Goal: Information Seeking & Learning: Learn about a topic

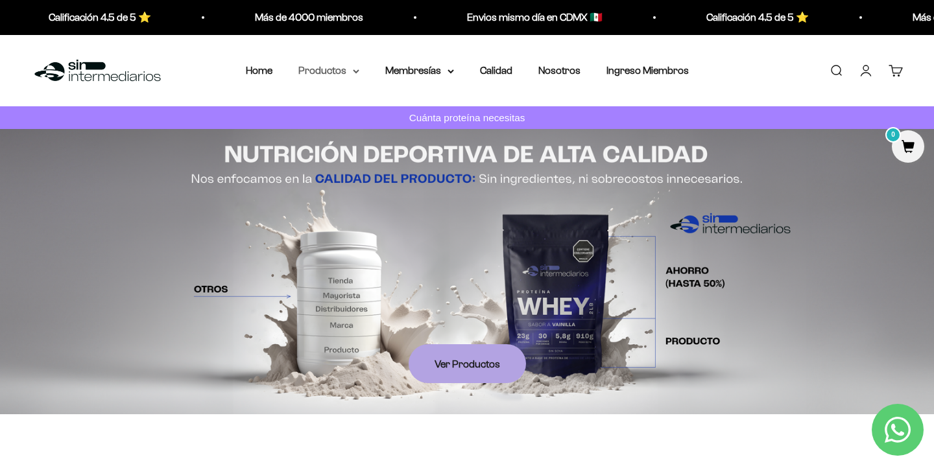
click at [334, 71] on summary "Productos" at bounding box center [328, 70] width 61 height 17
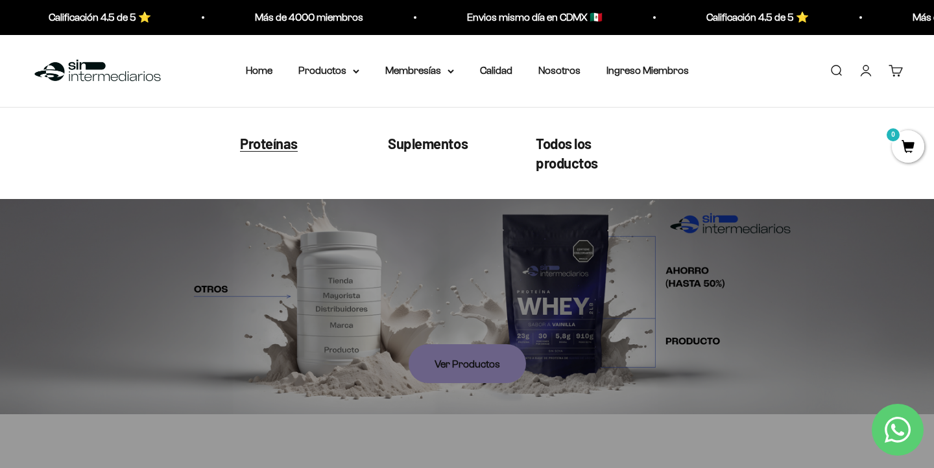
click at [252, 139] on span "Proteínas" at bounding box center [269, 142] width 58 height 17
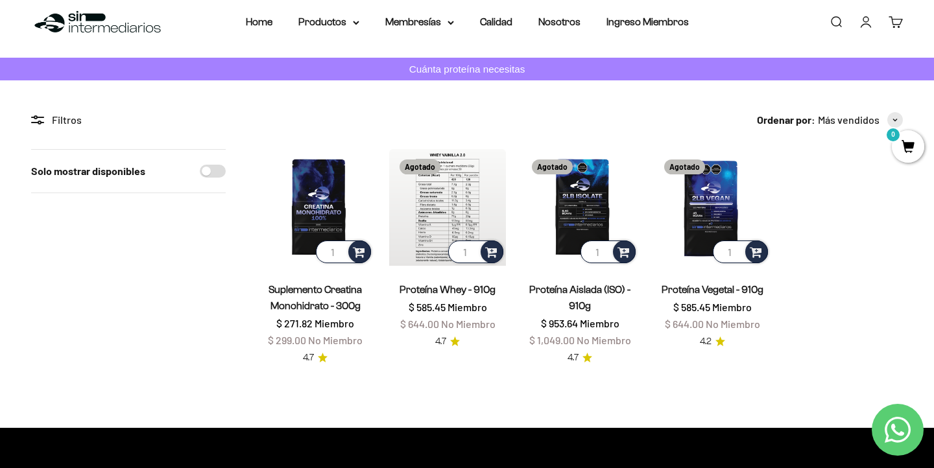
scroll to position [49, 0]
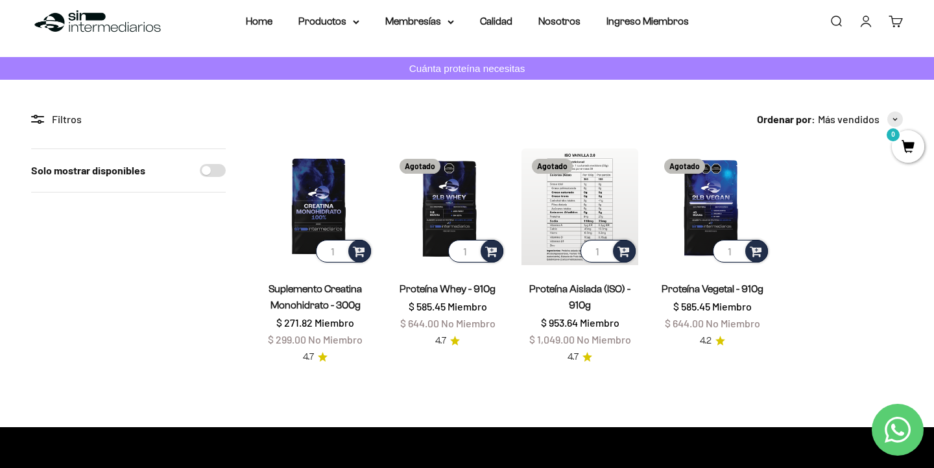
click at [540, 213] on img at bounding box center [579, 207] width 117 height 117
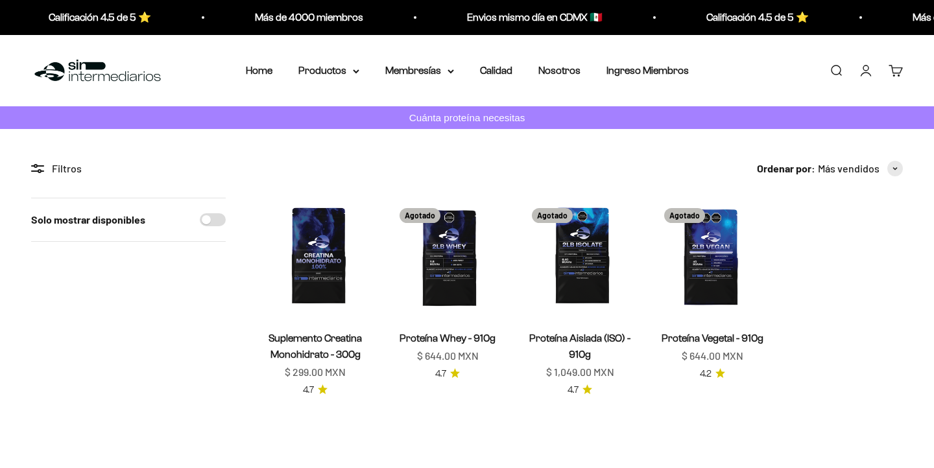
scroll to position [49, 0]
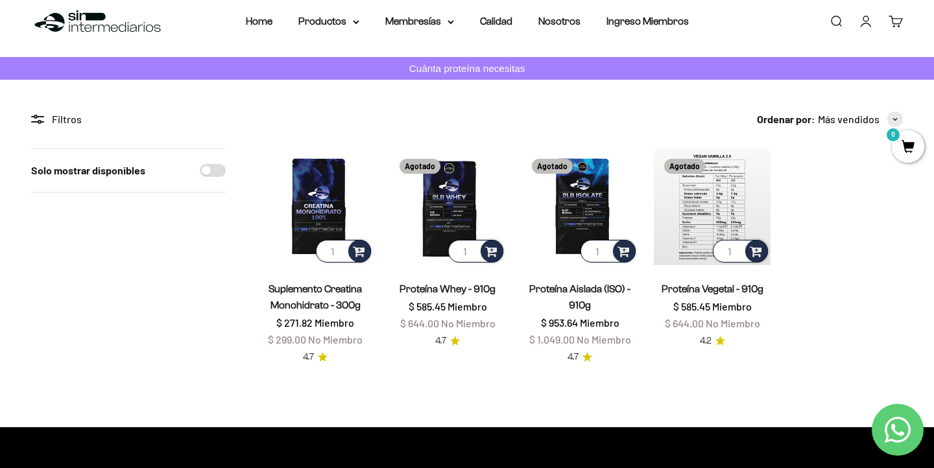
click at [706, 235] on img at bounding box center [712, 207] width 117 height 117
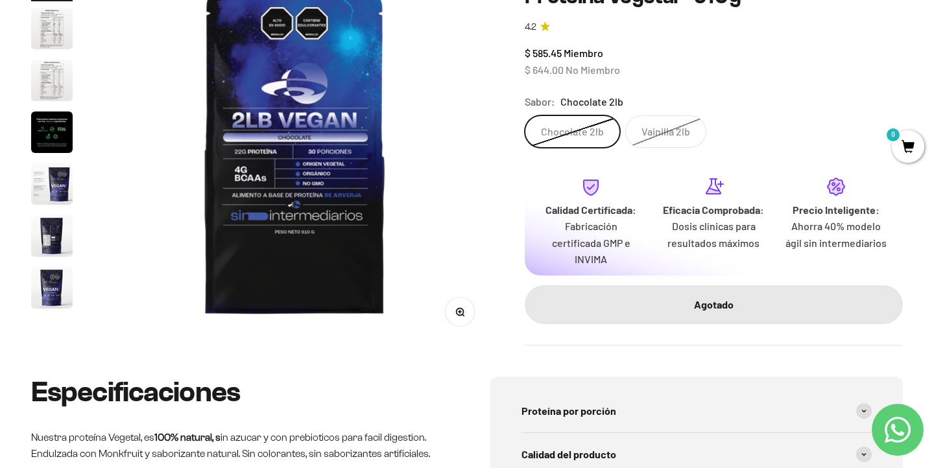
click at [670, 133] on label "Vainilla 2lb" at bounding box center [665, 131] width 81 height 32
click at [525, 115] on input "Vainilla 2lb" at bounding box center [524, 115] width 1 height 1
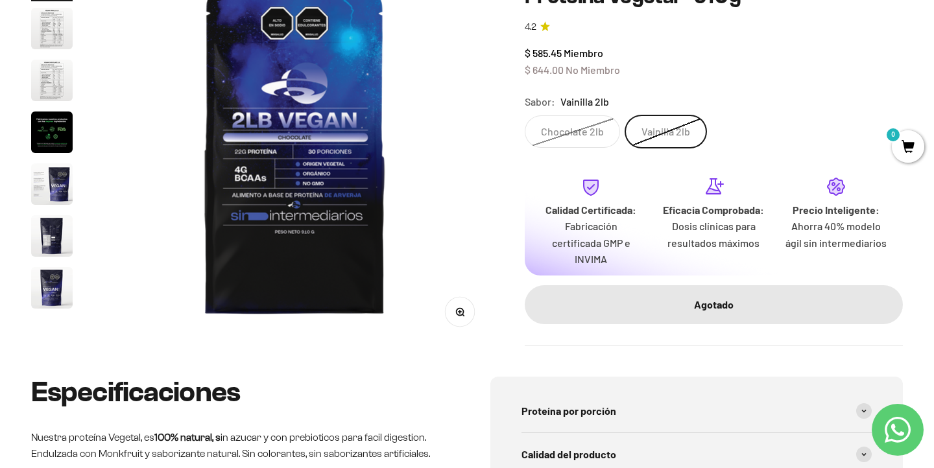
click at [577, 133] on label "Chocolate 2lb" at bounding box center [572, 131] width 95 height 32
click at [525, 115] on input "Chocolate 2lb" at bounding box center [524, 115] width 1 height 1
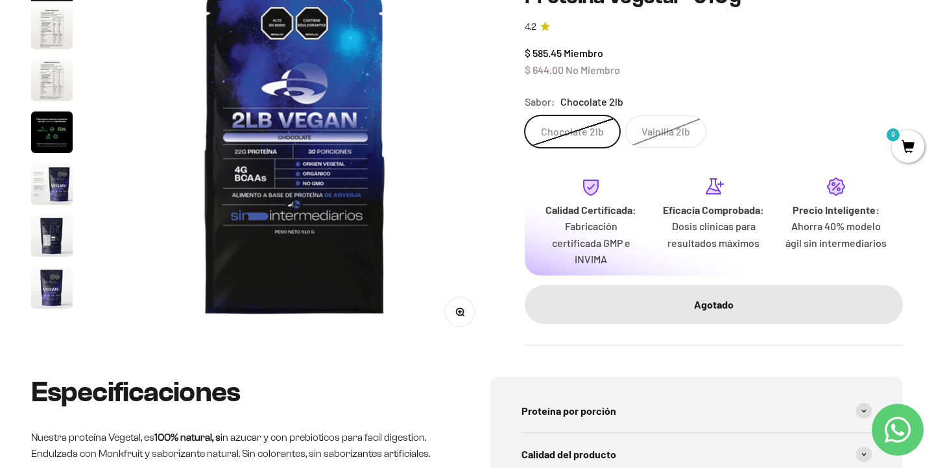
click at [664, 133] on label "Vainilla 2lb" at bounding box center [665, 131] width 81 height 32
click at [525, 115] on input "Vainilla 2lb" at bounding box center [524, 115] width 1 height 1
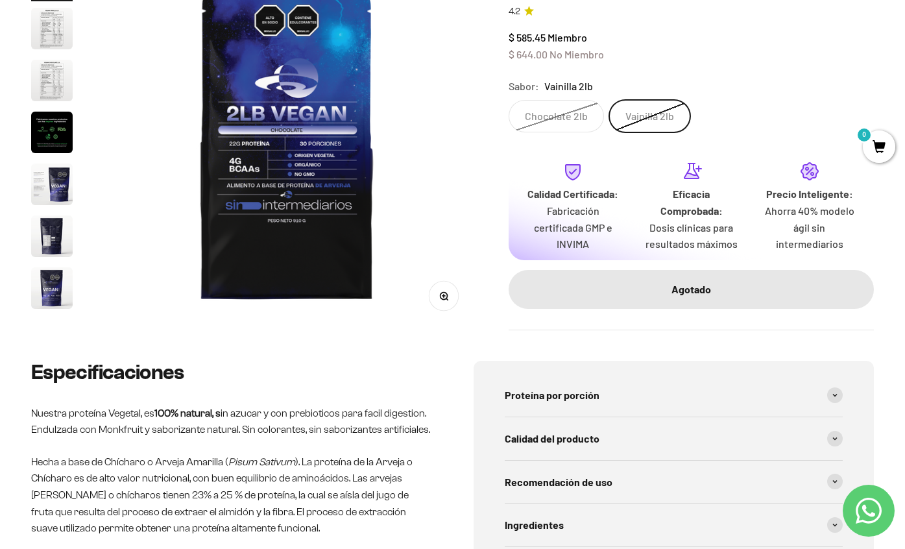
click at [563, 103] on label "Chocolate 2lb" at bounding box center [556, 116] width 95 height 32
click at [509, 100] on input "Chocolate 2lb" at bounding box center [508, 99] width 1 height 1
click at [623, 100] on label "Vainilla 2lb" at bounding box center [649, 116] width 81 height 32
click at [509, 100] on input "Vainilla 2lb" at bounding box center [508, 99] width 1 height 1
click at [555, 100] on label "Chocolate 2lb" at bounding box center [556, 116] width 95 height 32
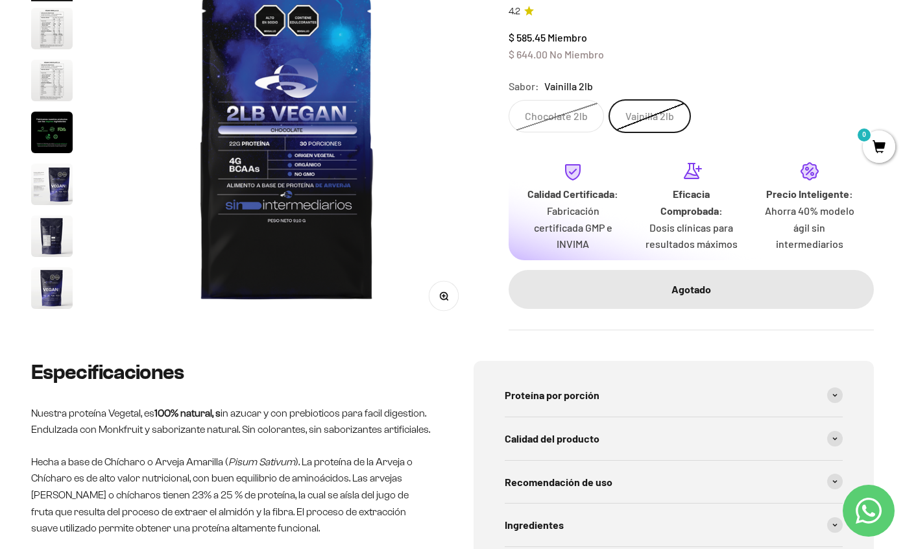
click at [509, 100] on input "Chocolate 2lb" at bounding box center [508, 99] width 1 height 1
click at [630, 100] on label "Vainilla 2lb" at bounding box center [649, 116] width 81 height 32
click at [509, 99] on input "Vainilla 2lb" at bounding box center [508, 99] width 1 height 1
click at [554, 100] on label "Chocolate 2lb" at bounding box center [556, 116] width 95 height 32
click at [509, 99] on input "Chocolate 2lb" at bounding box center [508, 99] width 1 height 1
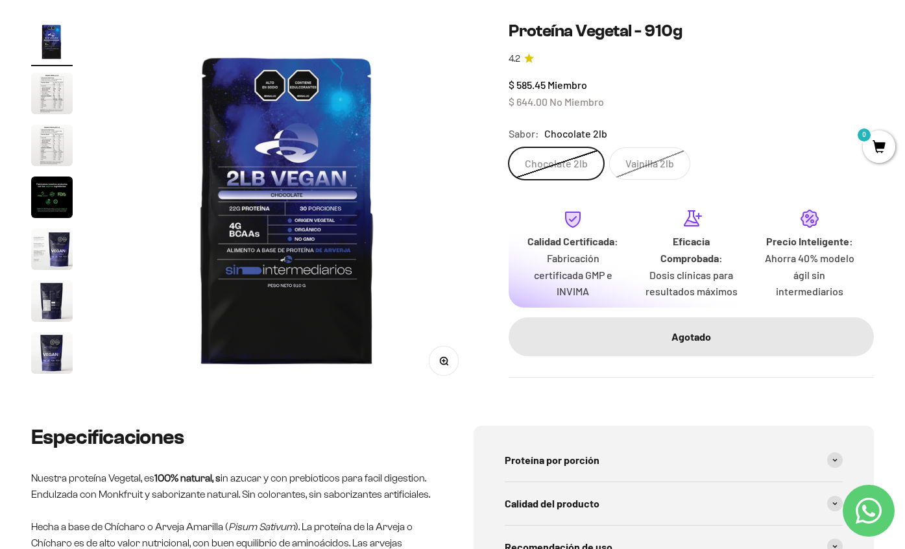
scroll to position [133, 0]
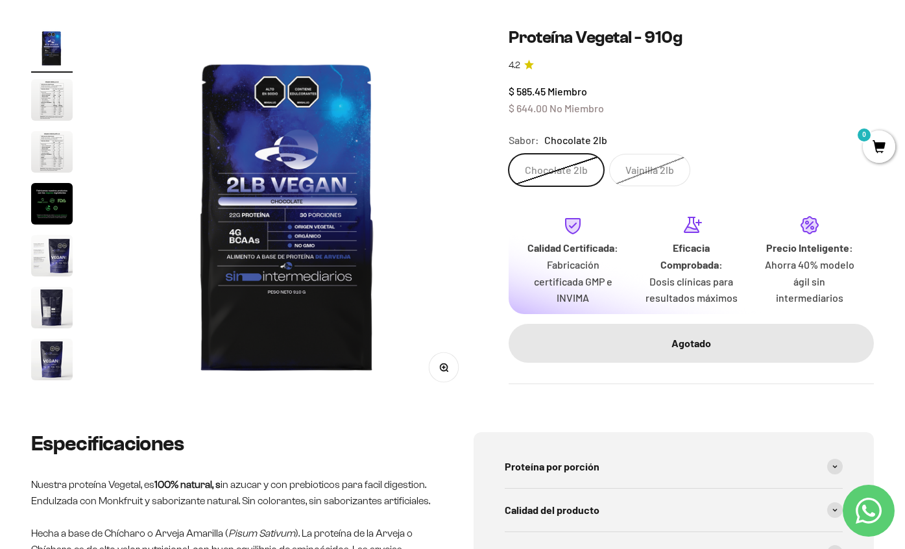
click at [634, 175] on label "Vainilla 2lb" at bounding box center [649, 170] width 81 height 32
click at [509, 154] on input "Vainilla 2lb" at bounding box center [508, 153] width 1 height 1
click at [557, 167] on label "Chocolate 2lb" at bounding box center [556, 170] width 95 height 32
click at [509, 154] on input "Chocolate 2lb" at bounding box center [508, 153] width 1 height 1
click at [645, 160] on label "Vainilla 2lb" at bounding box center [649, 170] width 81 height 32
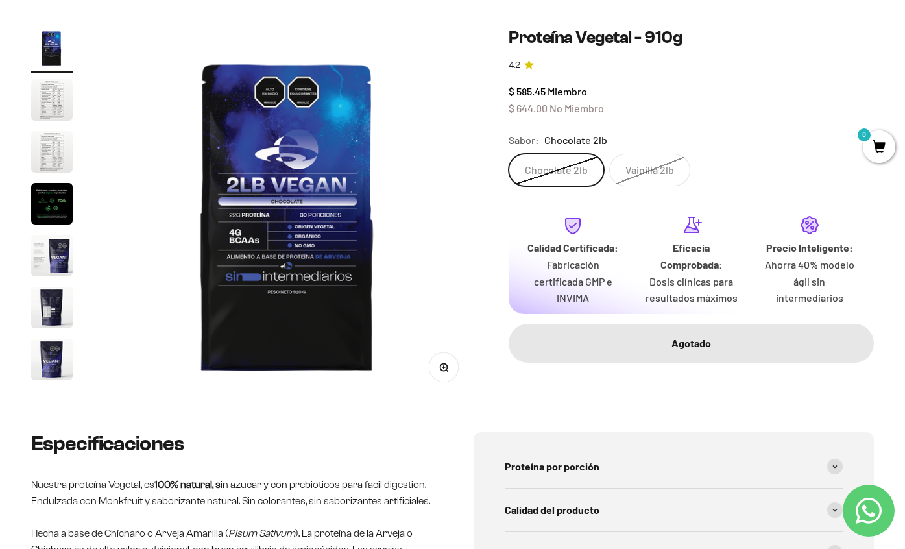
click at [509, 154] on input "Vainilla 2lb" at bounding box center [508, 153] width 1 height 1
click at [590, 161] on label "Chocolate 2lb" at bounding box center [556, 170] width 95 height 32
click at [509, 154] on input "Chocolate 2lb" at bounding box center [508, 153] width 1 height 1
click at [634, 162] on label "Vainilla 2lb" at bounding box center [649, 170] width 81 height 32
click at [509, 154] on input "Vainilla 2lb" at bounding box center [508, 153] width 1 height 1
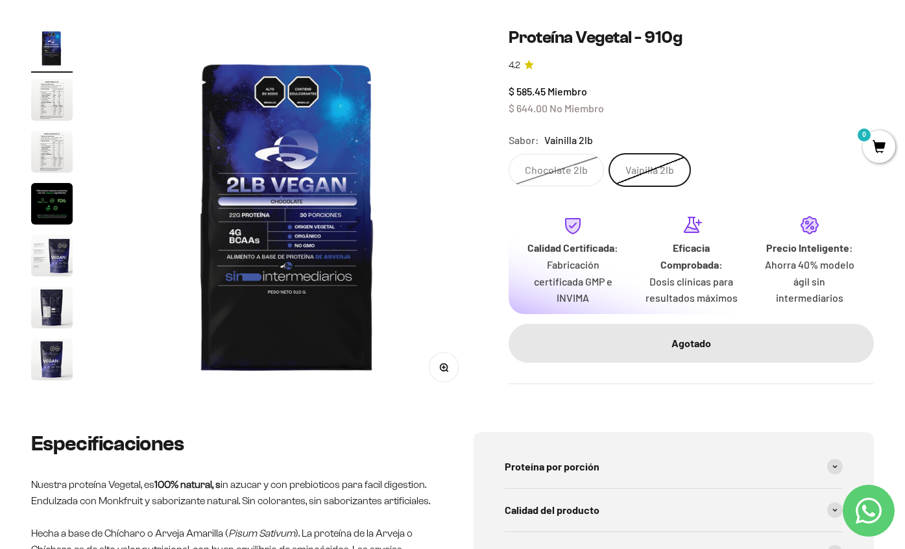
click at [579, 162] on label "Chocolate 2lb" at bounding box center [556, 170] width 95 height 32
click at [509, 154] on input "Chocolate 2lb" at bounding box center [508, 153] width 1 height 1
click at [642, 163] on label "Vainilla 2lb" at bounding box center [649, 170] width 81 height 32
click at [509, 154] on input "Vainilla 2lb" at bounding box center [508, 153] width 1 height 1
click at [560, 163] on label "Chocolate 2lb" at bounding box center [556, 170] width 95 height 32
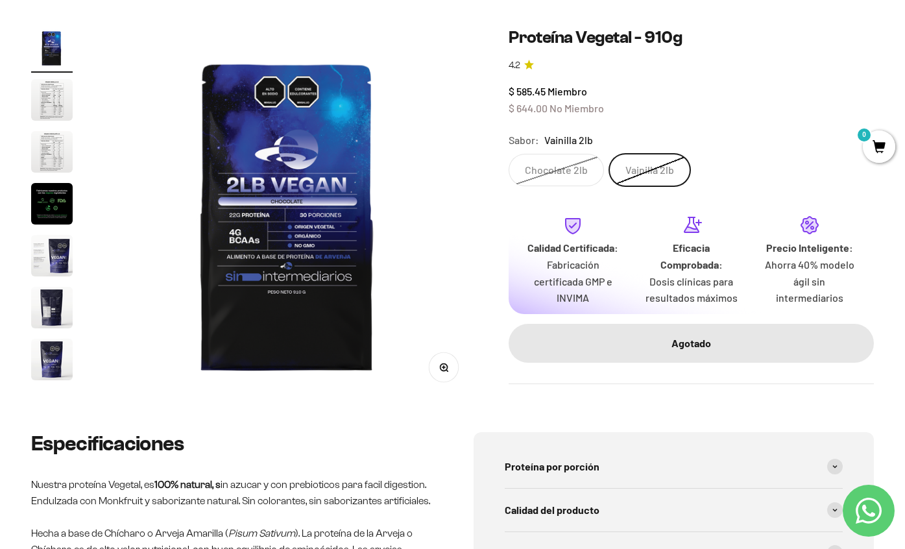
click at [509, 154] on input "Chocolate 2lb" at bounding box center [508, 153] width 1 height 1
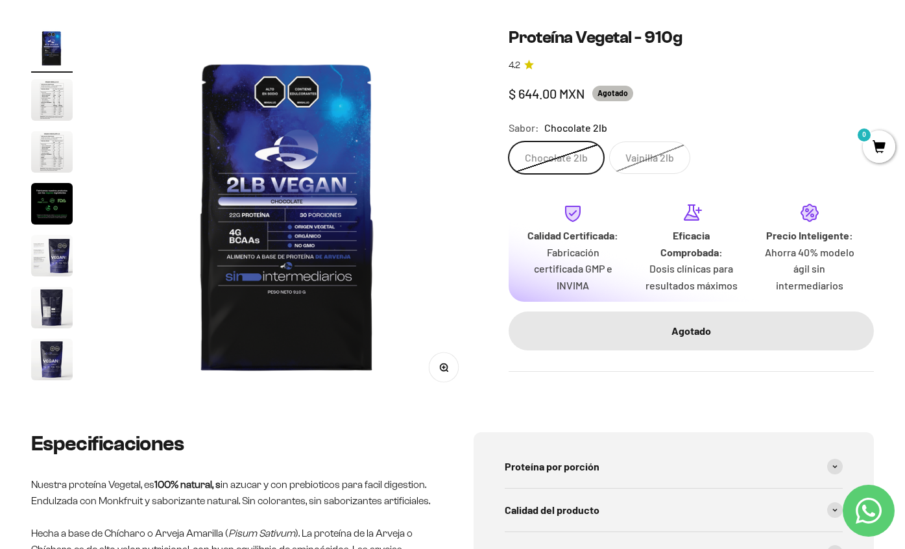
click at [630, 163] on label "Vainilla 2lb" at bounding box center [649, 157] width 81 height 32
click at [509, 141] on input "Vainilla 2lb" at bounding box center [508, 141] width 1 height 1
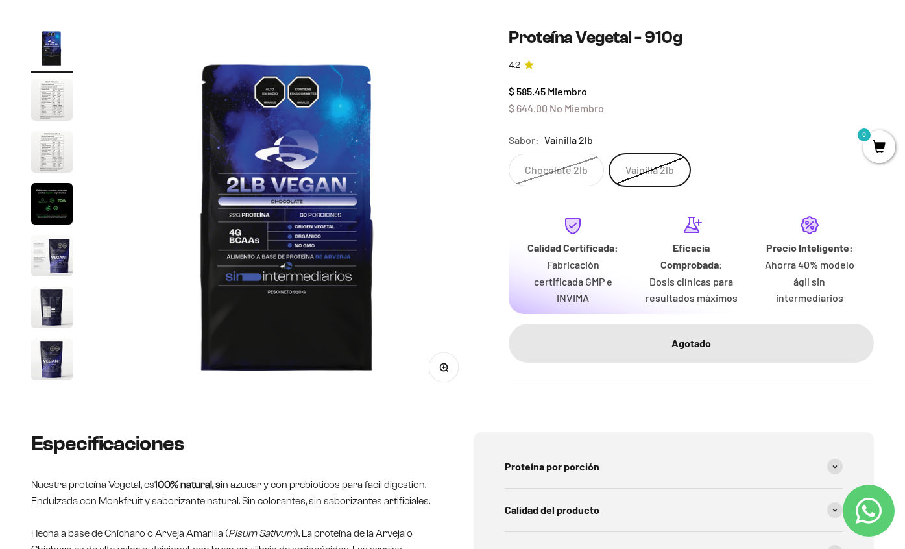
click at [556, 163] on label "Chocolate 2lb" at bounding box center [556, 170] width 95 height 32
click at [509, 154] on input "Chocolate 2lb" at bounding box center [508, 153] width 1 height 1
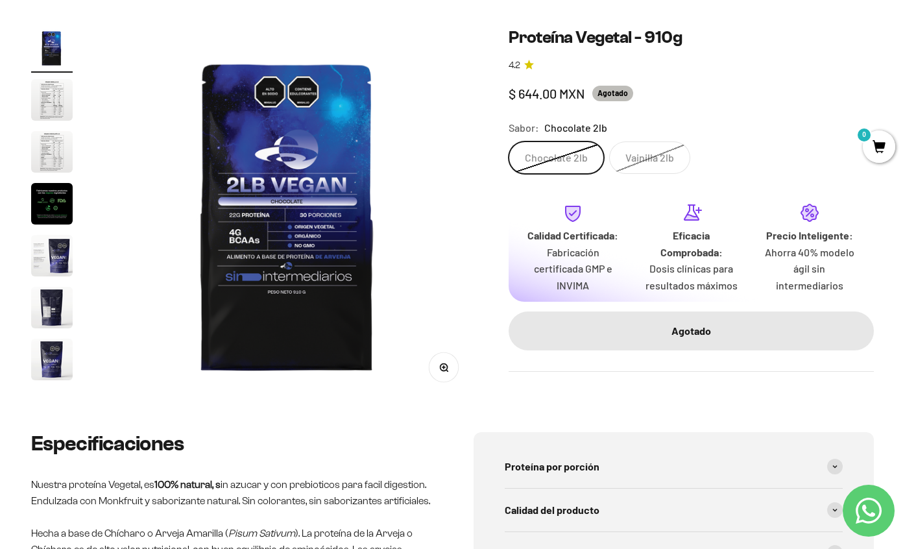
click at [643, 163] on label "Vainilla 2lb" at bounding box center [649, 157] width 81 height 32
click at [509, 141] on input "Vainilla 2lb" at bounding box center [508, 141] width 1 height 1
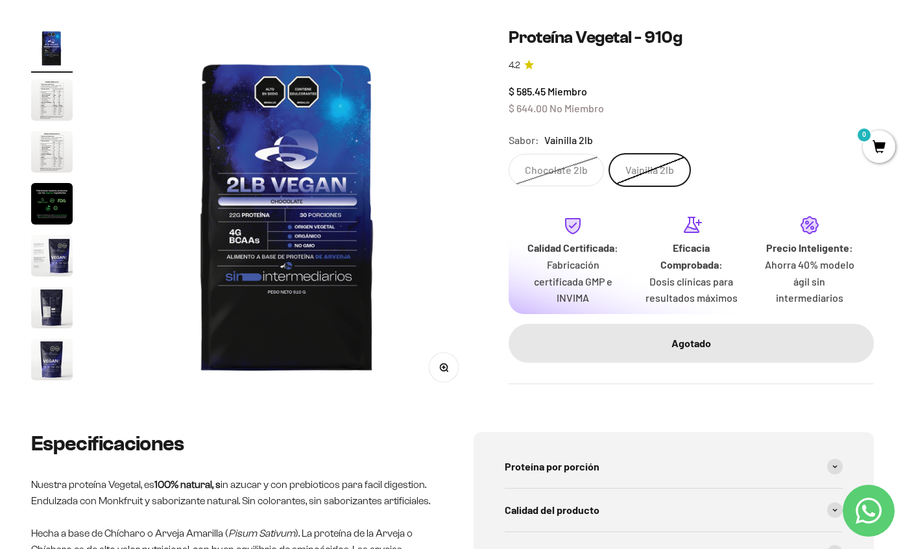
click at [559, 162] on label "Chocolate 2lb" at bounding box center [556, 170] width 95 height 32
click at [509, 154] on input "Chocolate 2lb" at bounding box center [508, 153] width 1 height 1
click at [642, 177] on label "Vainilla 2lb" at bounding box center [649, 170] width 81 height 32
click at [509, 154] on input "Vainilla 2lb" at bounding box center [508, 153] width 1 height 1
click at [566, 165] on label "Chocolate 2lb" at bounding box center [556, 170] width 95 height 32
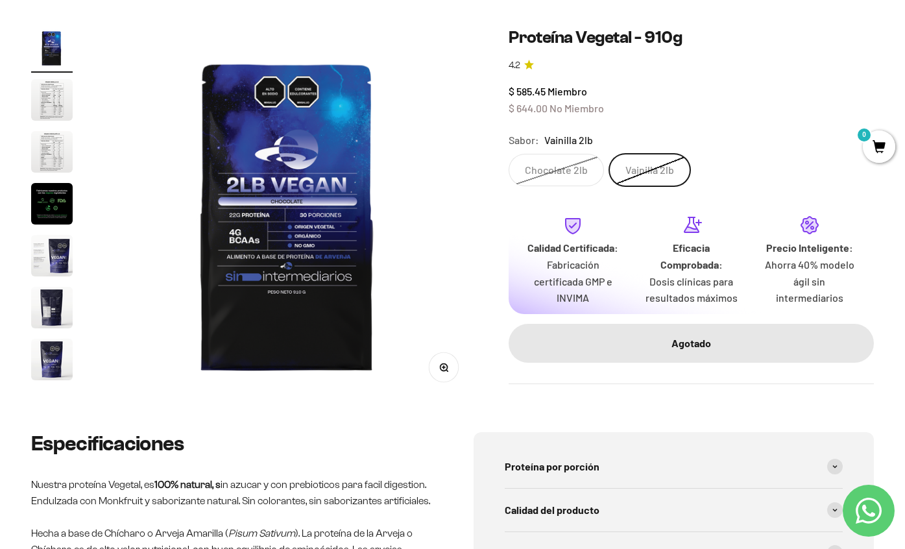
click at [509, 154] on input "Chocolate 2lb" at bounding box center [508, 153] width 1 height 1
click at [640, 168] on label "Vainilla 2lb" at bounding box center [649, 170] width 81 height 32
click at [509, 154] on input "Vainilla 2lb" at bounding box center [508, 153] width 1 height 1
click at [568, 165] on label "Chocolate 2lb" at bounding box center [556, 170] width 95 height 32
click at [509, 154] on input "Chocolate 2lb" at bounding box center [508, 153] width 1 height 1
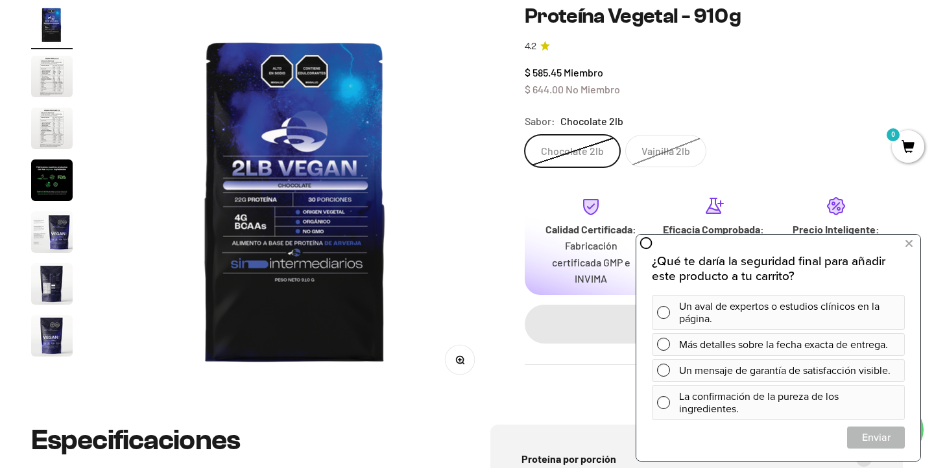
scroll to position [159, 0]
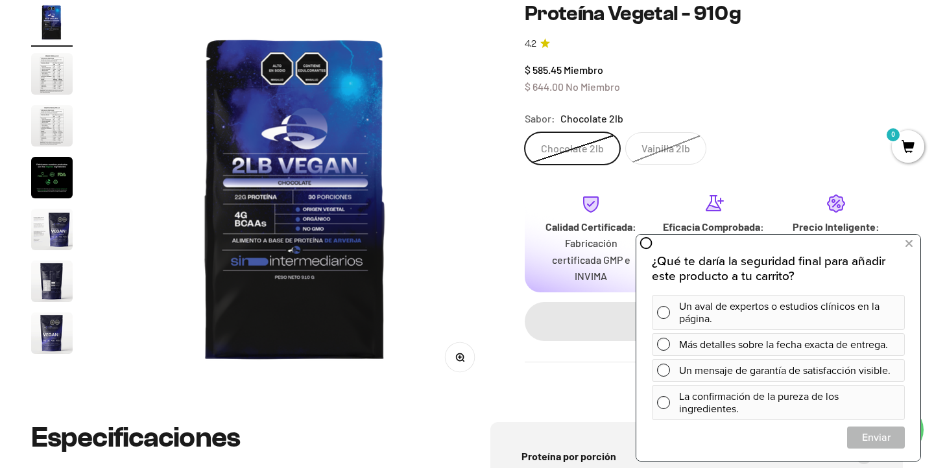
click at [652, 157] on label "Vainilla 2lb" at bounding box center [665, 148] width 81 height 32
click at [525, 132] on input "Vainilla 2lb" at bounding box center [524, 132] width 1 height 1
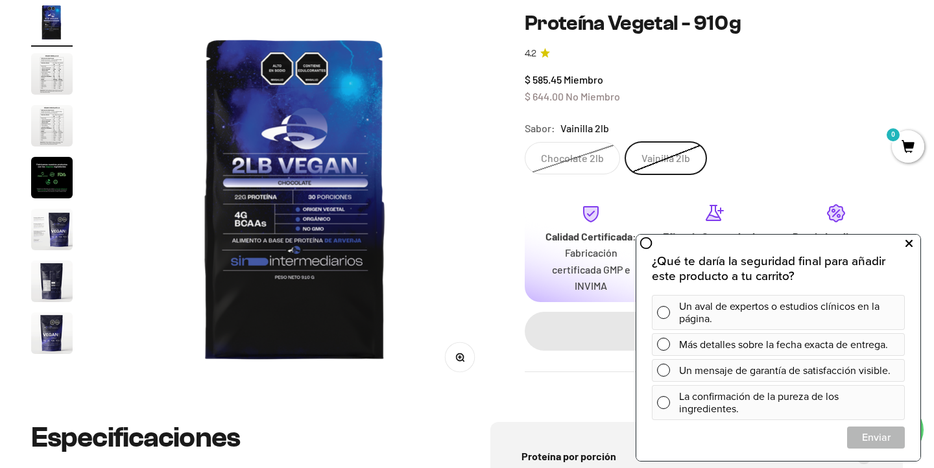
click at [906, 244] on icon at bounding box center [908, 243] width 7 height 17
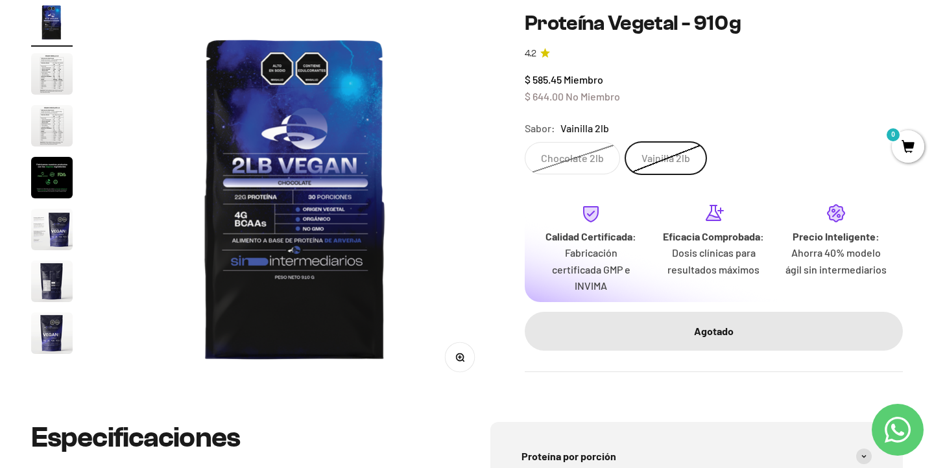
click at [577, 154] on label "Chocolate 2lb" at bounding box center [572, 158] width 95 height 32
click at [525, 142] on input "Chocolate 2lb" at bounding box center [524, 141] width 1 height 1
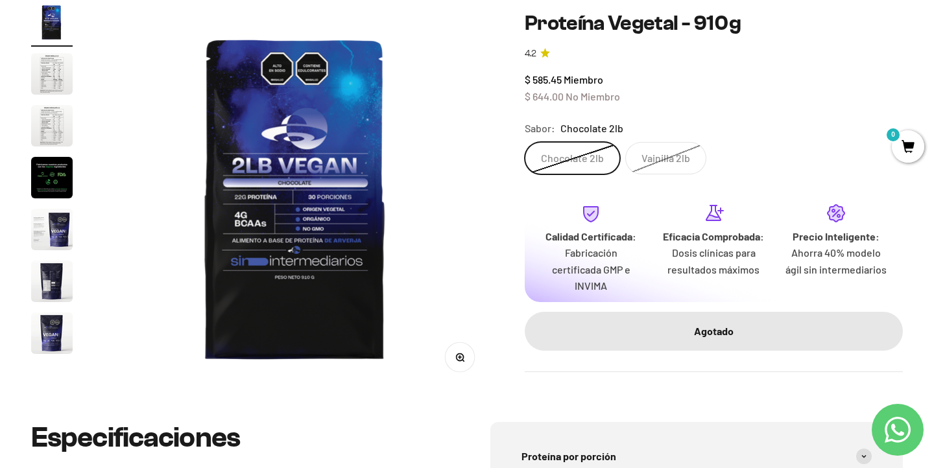
click at [671, 144] on label "Vainilla 2lb" at bounding box center [665, 158] width 81 height 32
click at [525, 142] on input "Vainilla 2lb" at bounding box center [524, 141] width 1 height 1
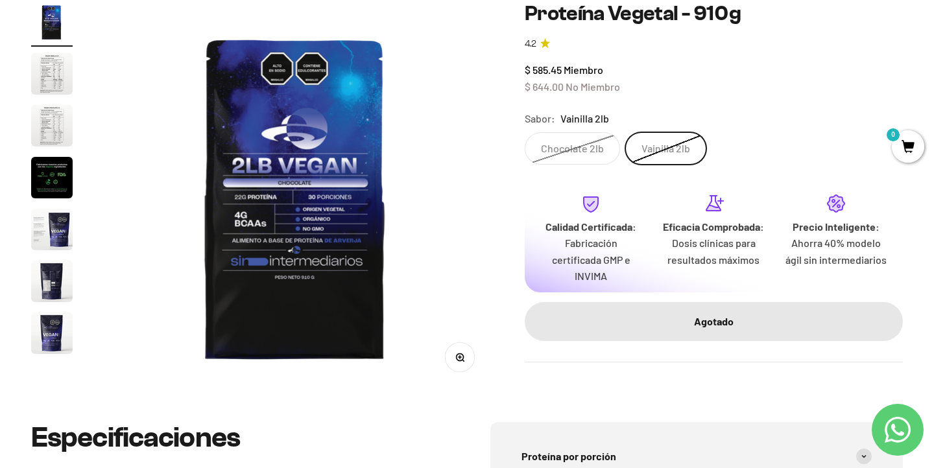
scroll to position [208, 0]
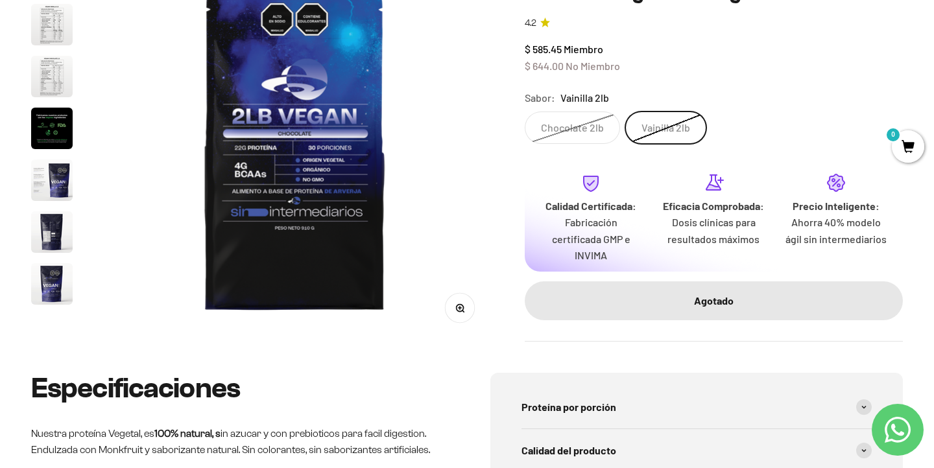
drag, startPoint x: 811, startPoint y: 373, endPoint x: 650, endPoint y: 364, distance: 161.1
click at [0, 0] on div "Ordénalo [DATE], se envía [DATE]" at bounding box center [0, 0] width 0 height 0
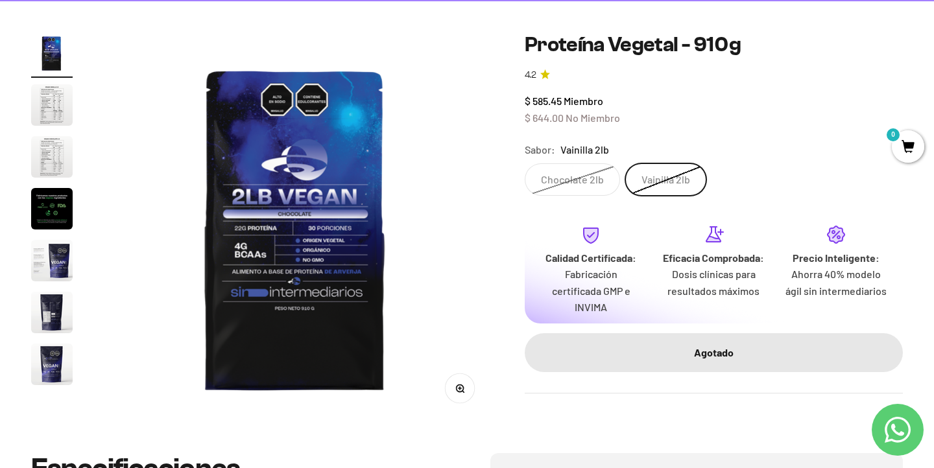
click at [586, 171] on label "Chocolate 2lb" at bounding box center [572, 179] width 95 height 32
click at [525, 163] on input "Chocolate 2lb" at bounding box center [524, 163] width 1 height 1
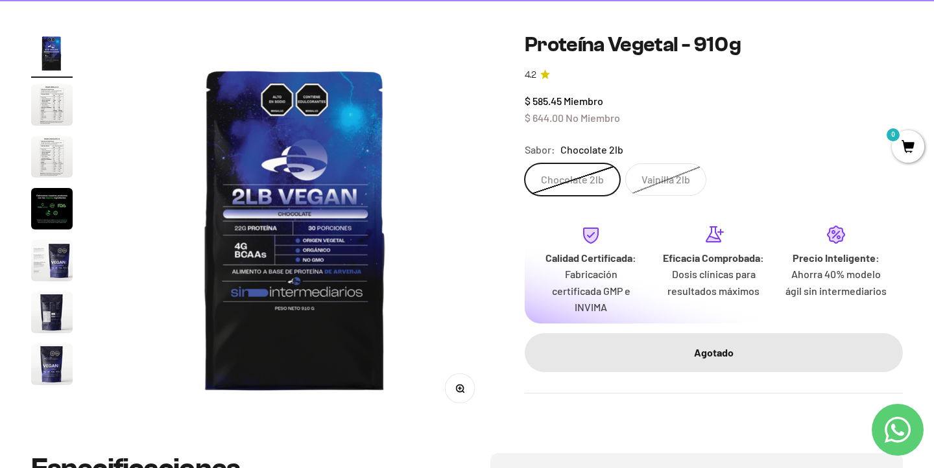
click at [667, 177] on label "Vainilla 2lb" at bounding box center [665, 179] width 81 height 32
click at [525, 163] on input "Vainilla 2lb" at bounding box center [524, 163] width 1 height 1
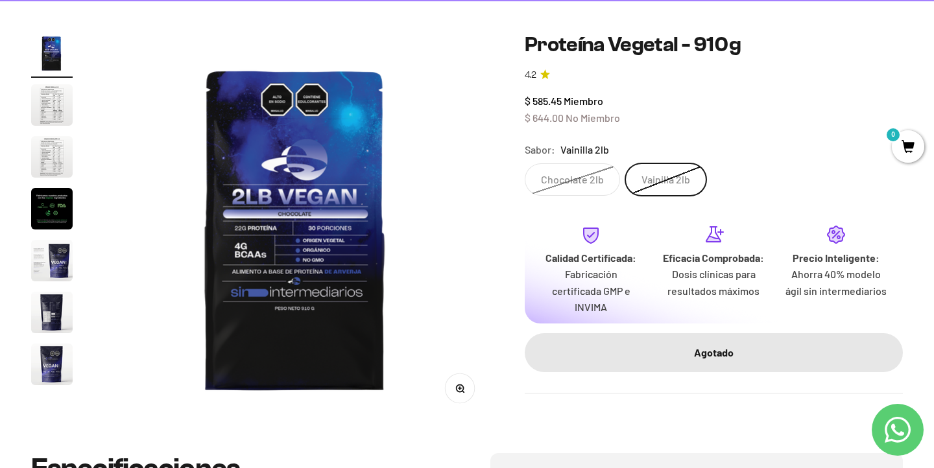
click at [575, 176] on label "Chocolate 2lb" at bounding box center [572, 179] width 95 height 32
click at [525, 163] on input "Chocolate 2lb" at bounding box center [524, 163] width 1 height 1
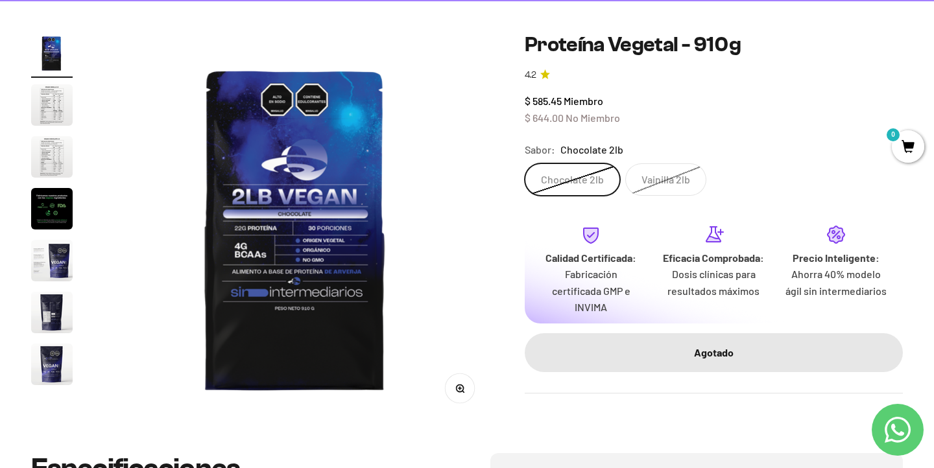
click at [645, 178] on label "Vainilla 2lb" at bounding box center [665, 179] width 81 height 32
click at [525, 163] on input "Vainilla 2lb" at bounding box center [524, 163] width 1 height 1
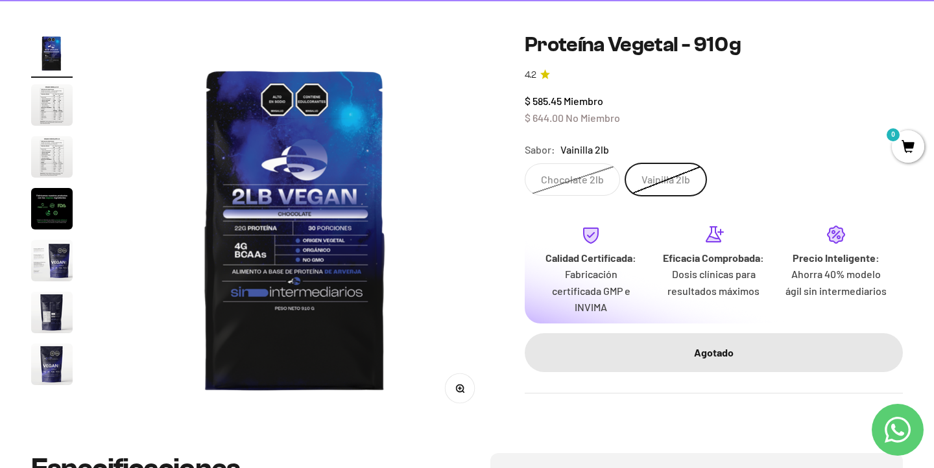
click at [577, 167] on label "Chocolate 2lb" at bounding box center [572, 179] width 95 height 32
click at [525, 163] on input "Chocolate 2lb" at bounding box center [524, 163] width 1 height 1
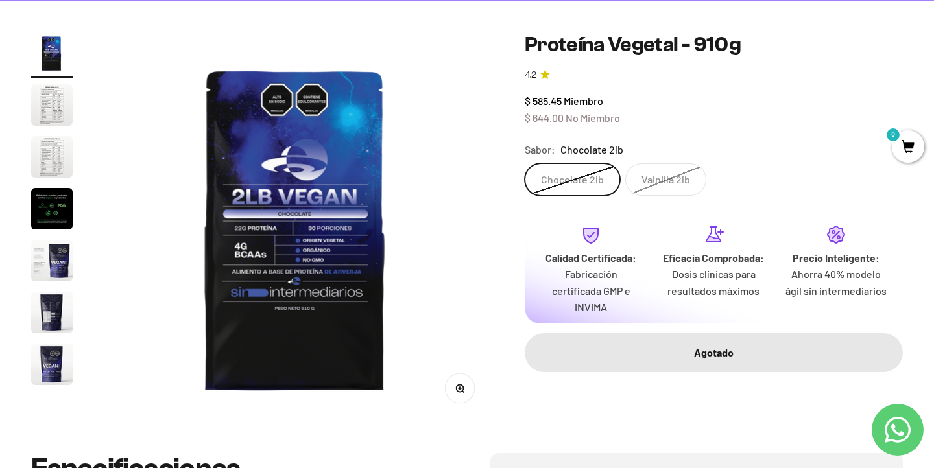
click at [658, 171] on label "Vainilla 2lb" at bounding box center [665, 179] width 81 height 32
click at [525, 163] on input "Vainilla 2lb" at bounding box center [524, 163] width 1 height 1
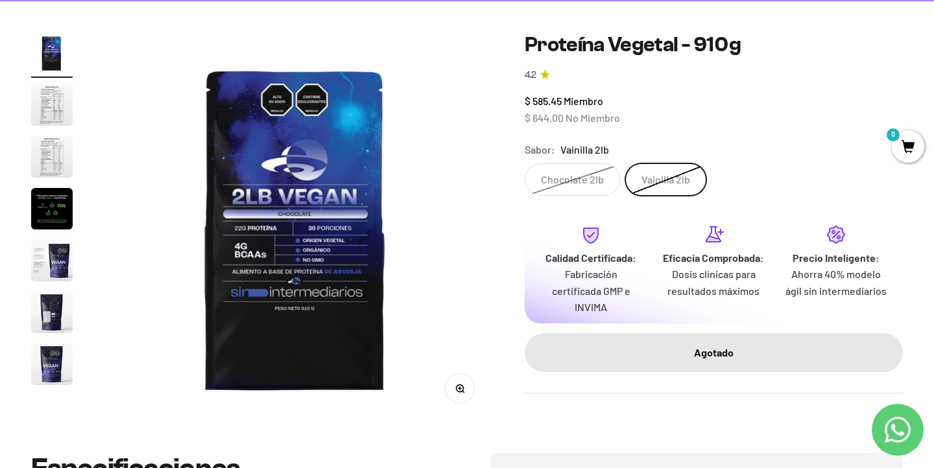
scroll to position [219, 0]
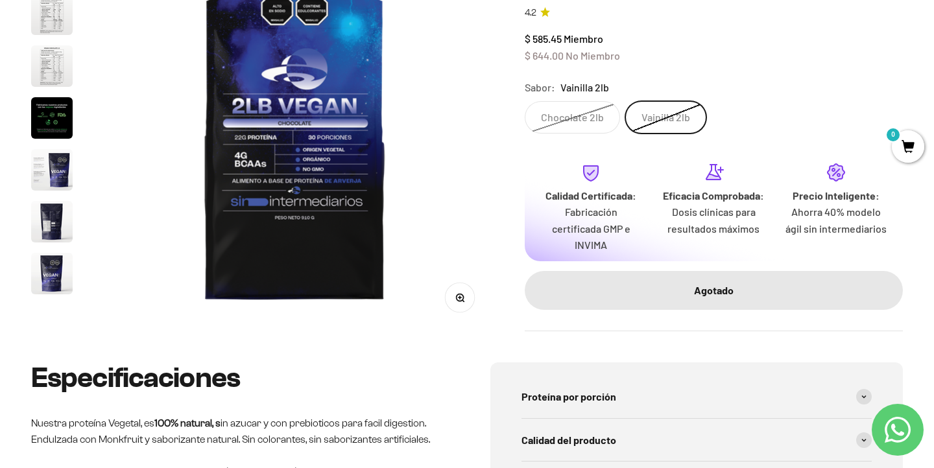
click at [591, 101] on label "Chocolate 2lb" at bounding box center [572, 117] width 95 height 32
click at [525, 101] on input "Chocolate 2lb" at bounding box center [524, 101] width 1 height 1
click at [658, 101] on label "Vainilla 2lb" at bounding box center [665, 117] width 81 height 32
click at [525, 101] on input "Vainilla 2lb" at bounding box center [524, 101] width 1 height 1
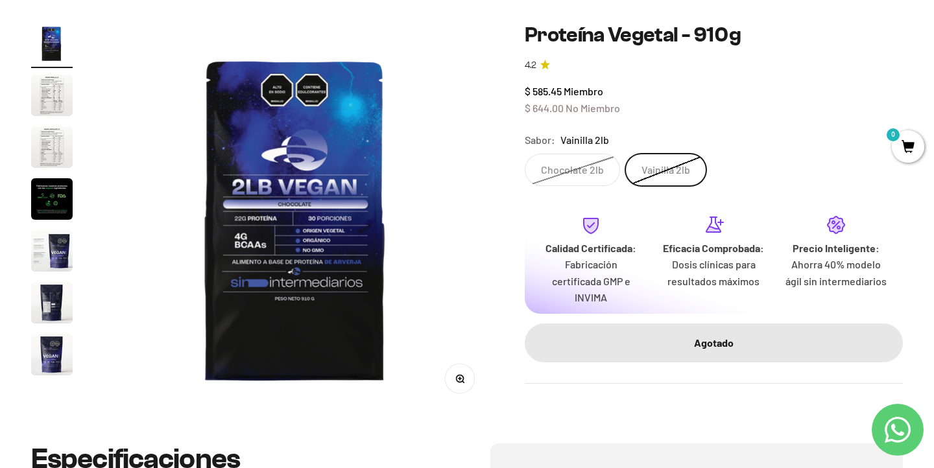
scroll to position [86, 0]
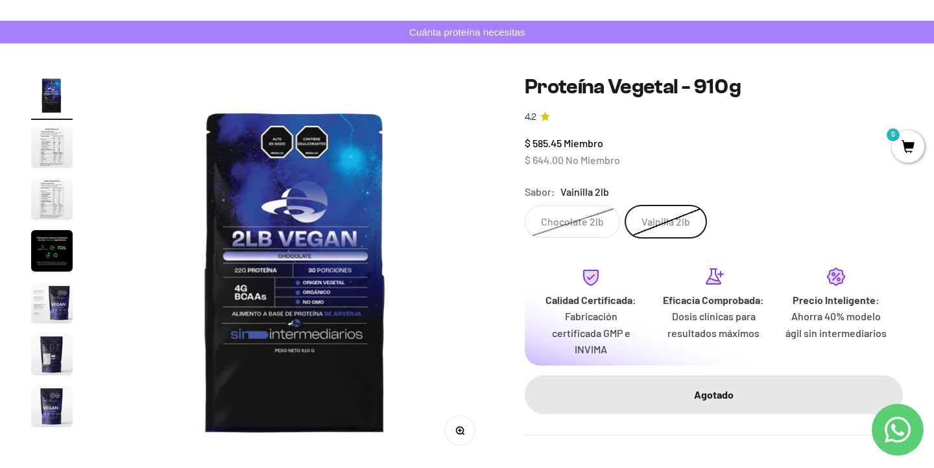
click at [593, 221] on label "Chocolate 2lb" at bounding box center [572, 222] width 95 height 32
click at [525, 206] on input "Chocolate 2lb" at bounding box center [524, 205] width 1 height 1
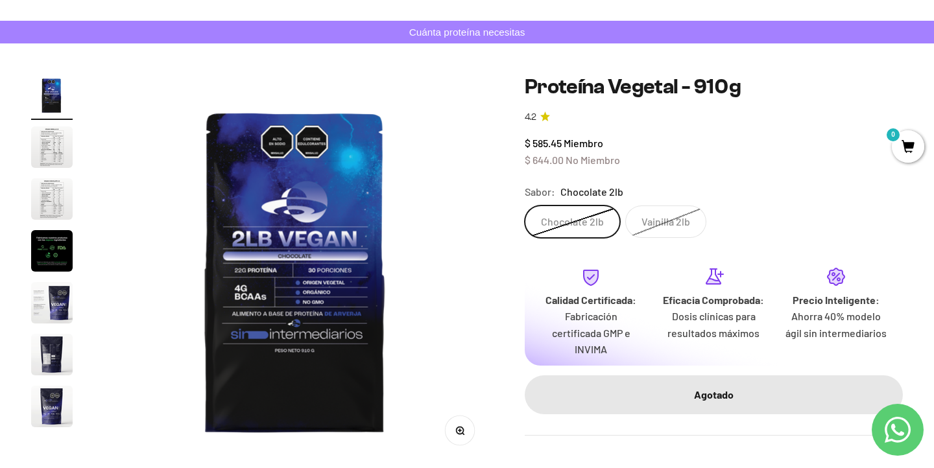
click at [669, 230] on label "Vainilla 2lb" at bounding box center [665, 222] width 81 height 32
click at [525, 206] on input "Vainilla 2lb" at bounding box center [524, 205] width 1 height 1
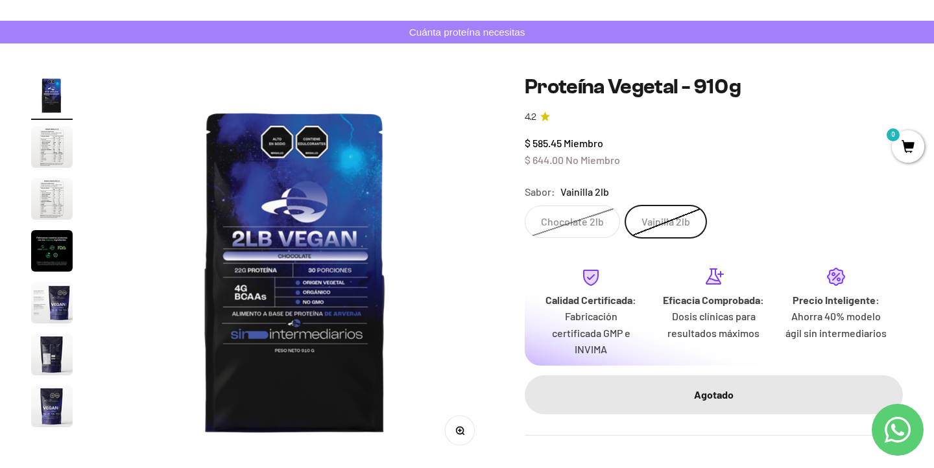
click at [577, 210] on label "Chocolate 2lb" at bounding box center [572, 222] width 95 height 32
click at [525, 206] on input "Chocolate 2lb" at bounding box center [524, 205] width 1 height 1
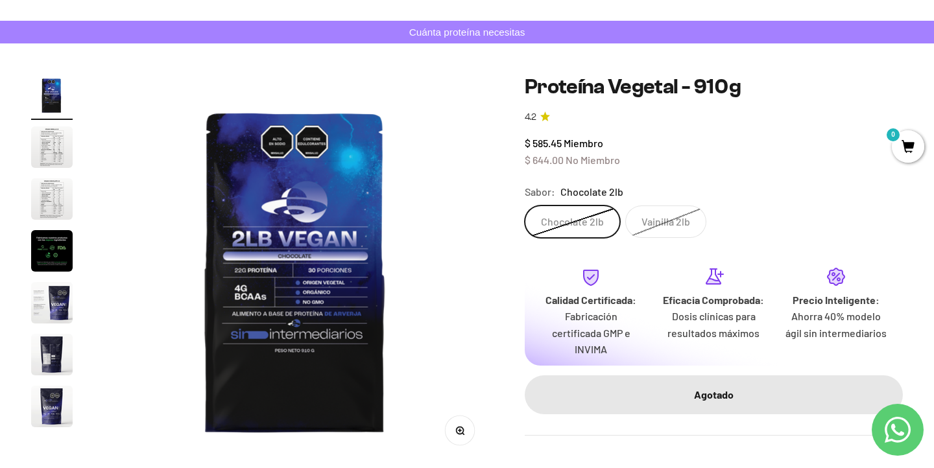
click at [690, 246] on safe-sticky "Proteína Vegetal - 910g 4.2 $ 585.45 Miembro $ 644.00 No Miembro Calidad de líd…" at bounding box center [714, 255] width 378 height 361
click at [681, 236] on label "Vainilla 2lb" at bounding box center [665, 222] width 81 height 32
click at [525, 206] on input "Vainilla 2lb" at bounding box center [524, 205] width 1 height 1
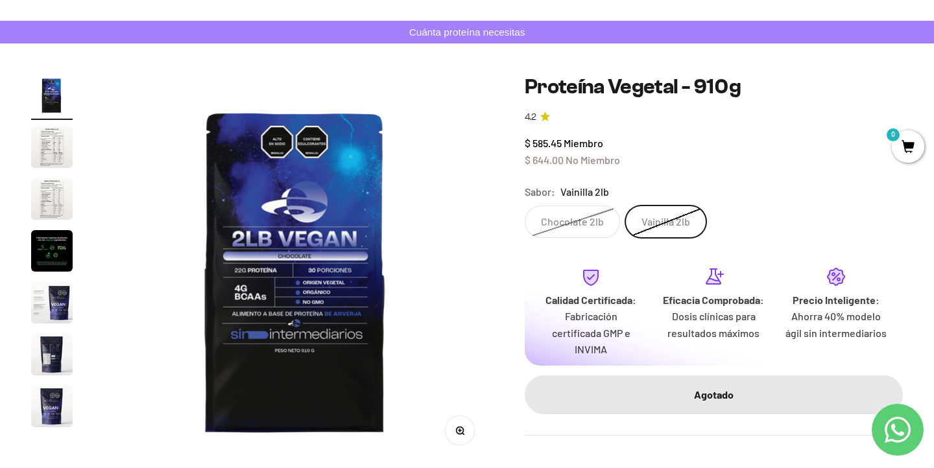
click at [571, 215] on label "Chocolate 2lb" at bounding box center [572, 222] width 95 height 32
click at [525, 206] on input "Chocolate 2lb" at bounding box center [524, 205] width 1 height 1
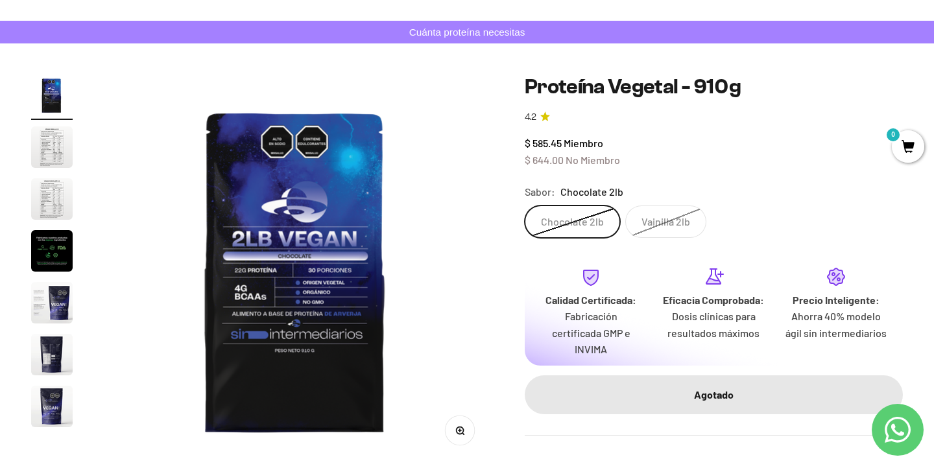
click at [656, 215] on label "Vainilla 2lb" at bounding box center [665, 222] width 81 height 32
click at [525, 206] on input "Vainilla 2lb" at bounding box center [524, 205] width 1 height 1
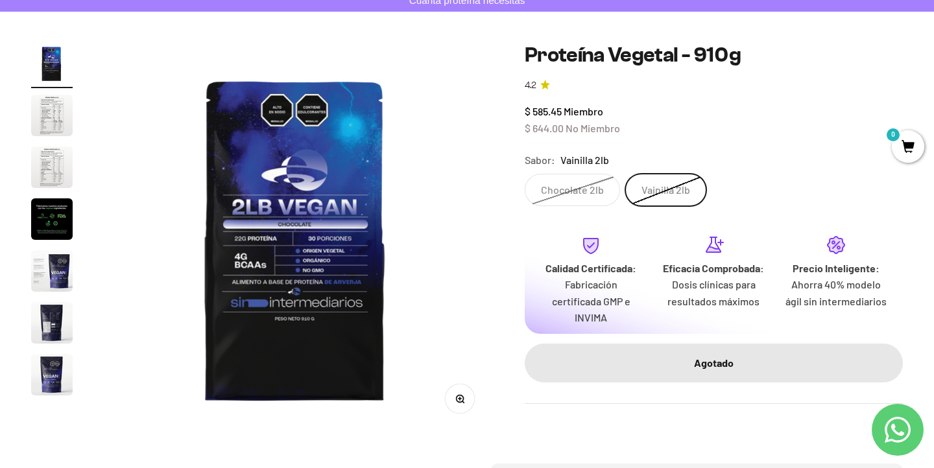
scroll to position [132, 0]
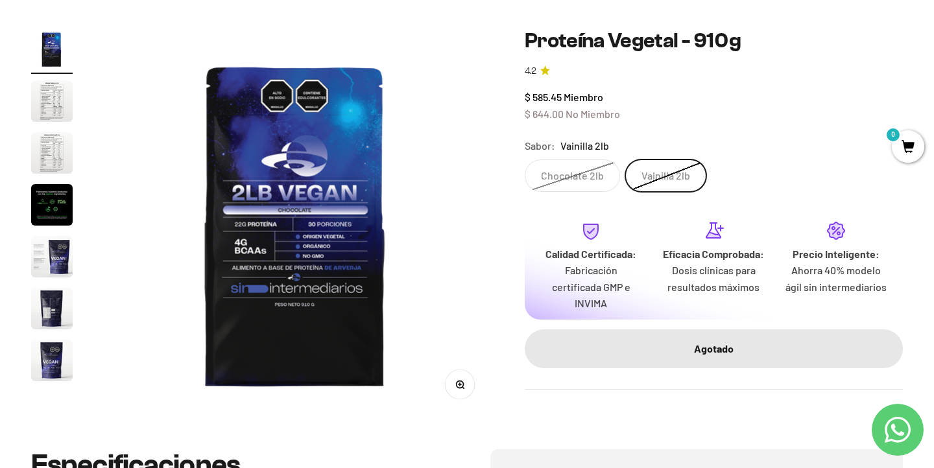
click at [568, 171] on label "Chocolate 2lb" at bounding box center [572, 176] width 95 height 32
click at [525, 160] on input "Chocolate 2lb" at bounding box center [524, 159] width 1 height 1
click at [633, 171] on label "Vainilla 2lb" at bounding box center [665, 176] width 81 height 32
click at [525, 160] on input "Vainilla 2lb" at bounding box center [524, 159] width 1 height 1
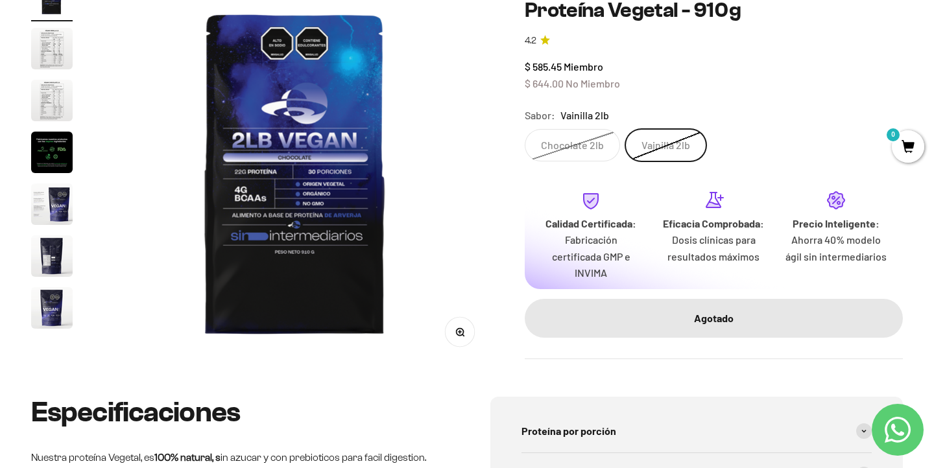
click at [573, 141] on safe-sticky "Proteína Vegetal - 910g 4.2 $ 585.45 Miembro $ 644.00 No Miembro Calidad de líd…" at bounding box center [714, 178] width 378 height 361
click at [581, 134] on label "Chocolate 2lb" at bounding box center [572, 145] width 95 height 32
click at [525, 129] on input "Chocolate 2lb" at bounding box center [524, 128] width 1 height 1
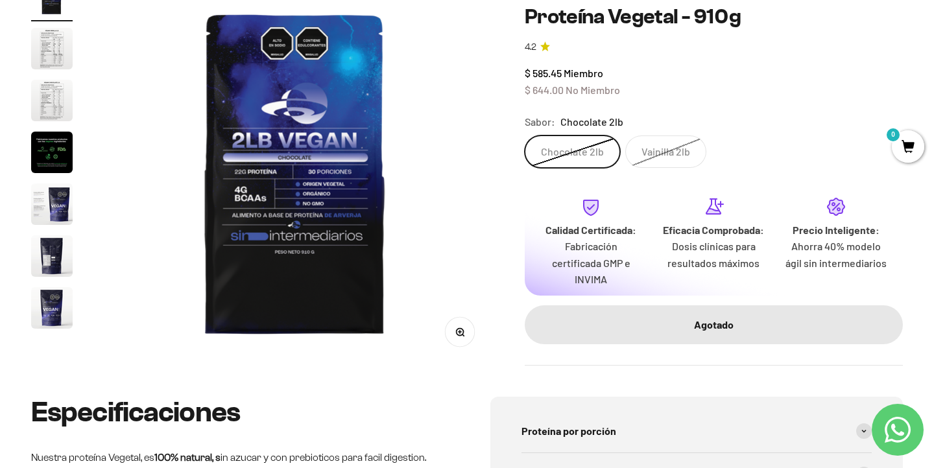
click at [641, 136] on label "Vainilla 2lb" at bounding box center [665, 152] width 81 height 32
click at [525, 136] on input "Vainilla 2lb" at bounding box center [524, 135] width 1 height 1
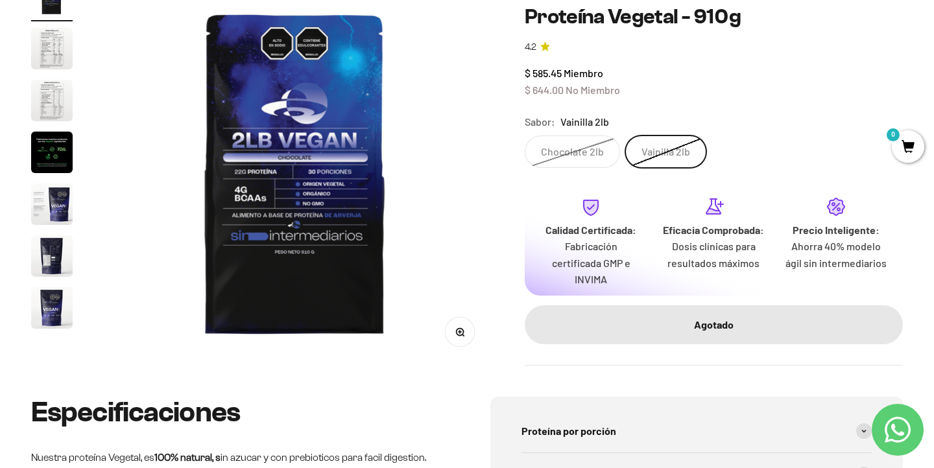
click at [590, 136] on label "Chocolate 2lb" at bounding box center [572, 152] width 95 height 32
click at [525, 135] on input "Chocolate 2lb" at bounding box center [524, 135] width 1 height 1
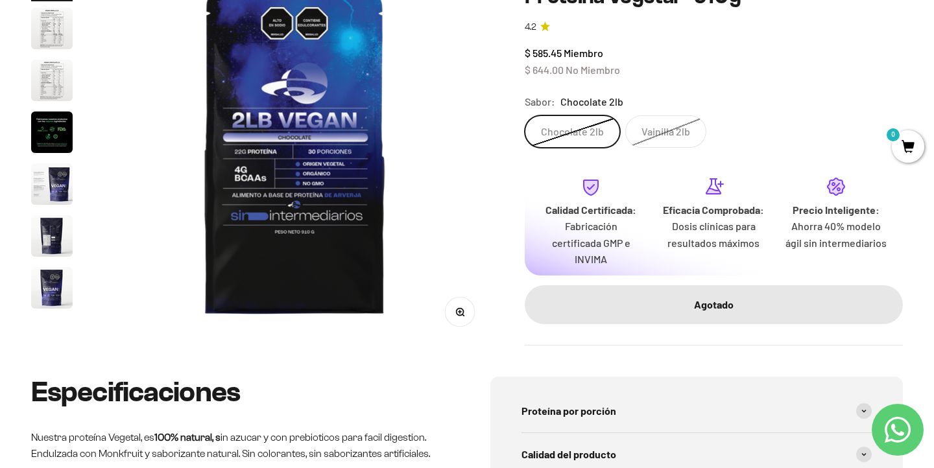
scroll to position [132, 0]
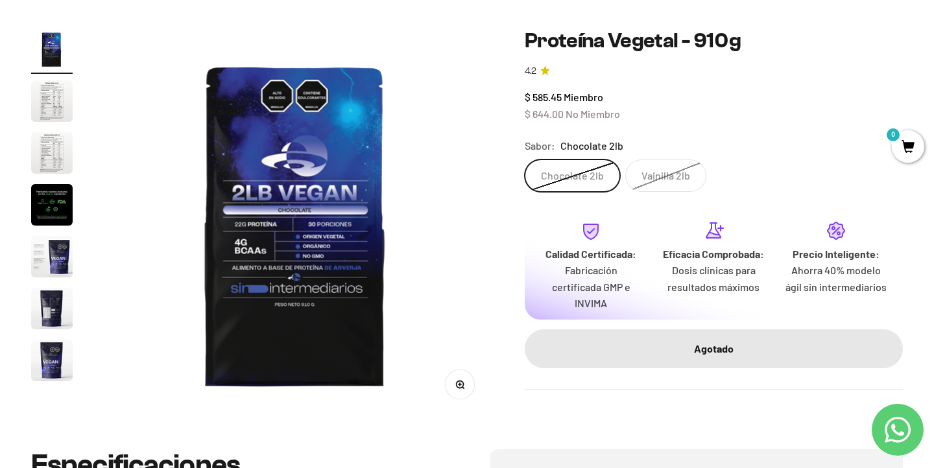
drag, startPoint x: 558, startPoint y: 346, endPoint x: 846, endPoint y: 346, distance: 288.0
click at [0, 0] on div "Descubre la cantidad adecuada para ti. Consultar calculadora de proteínas" at bounding box center [0, 0] width 0 height 0
click at [0, 0] on button "Consultar calculadora de proteínas" at bounding box center [0, 0] width 0 height 0
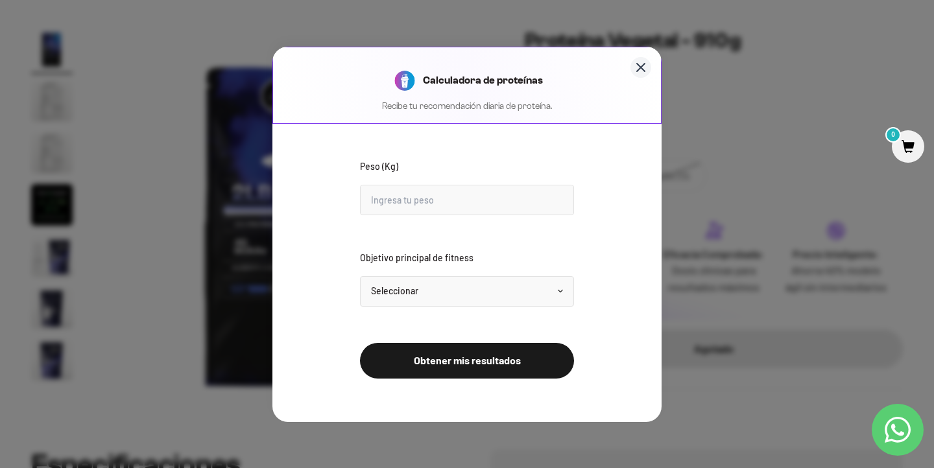
click at [649, 68] on button "Cerrar calculadora" at bounding box center [640, 67] width 21 height 21
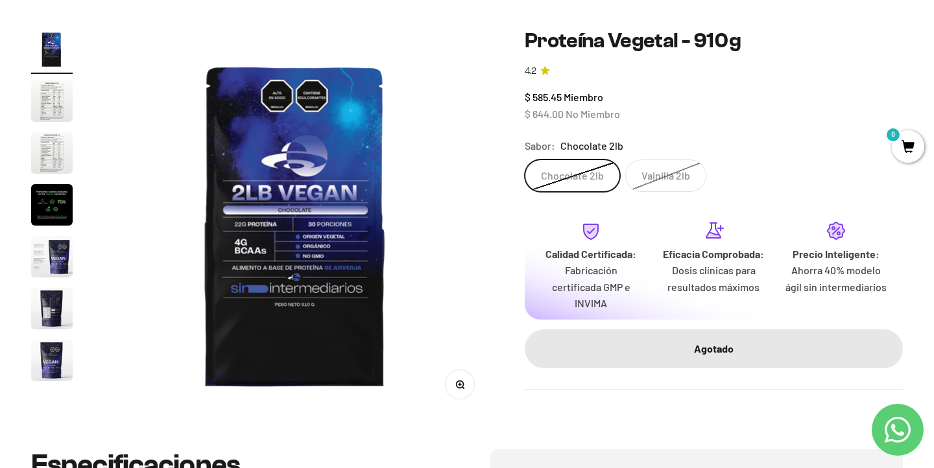
click at [649, 68] on link "4.2" at bounding box center [714, 71] width 378 height 14
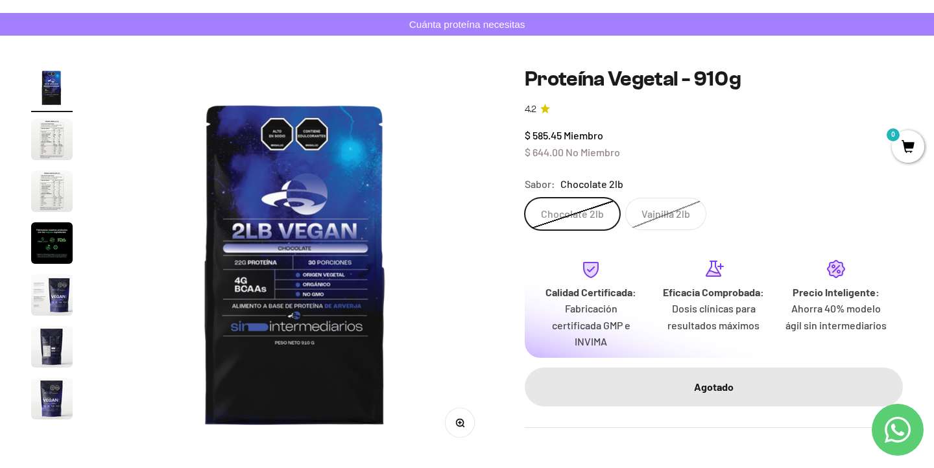
scroll to position [80, 0]
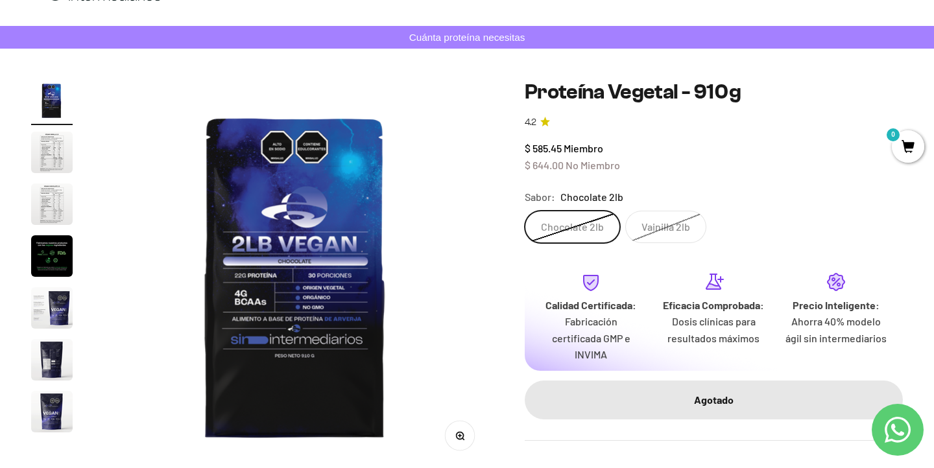
click at [657, 219] on label "Vainilla 2lb" at bounding box center [665, 227] width 81 height 32
click at [525, 211] on input "Vainilla 2lb" at bounding box center [524, 210] width 1 height 1
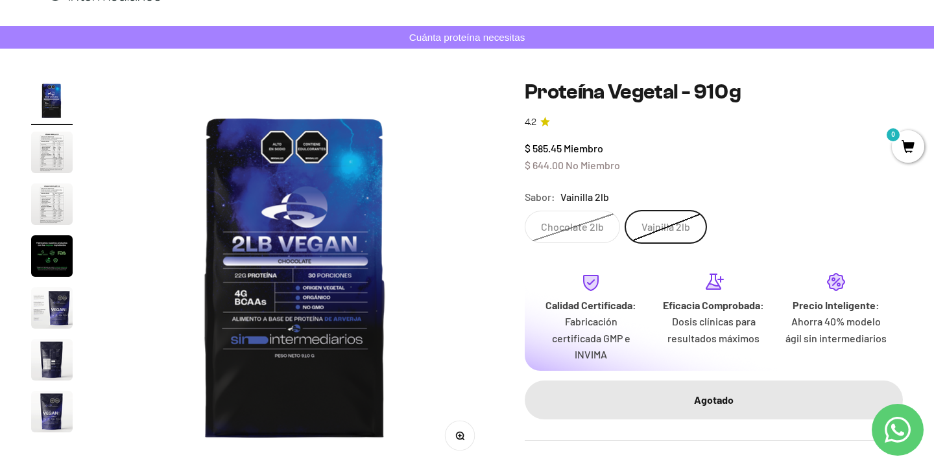
click at [578, 219] on label "Chocolate 2lb" at bounding box center [572, 227] width 95 height 32
click at [525, 211] on input "Chocolate 2lb" at bounding box center [524, 210] width 1 height 1
